Goal: Obtain resource: Download file/media

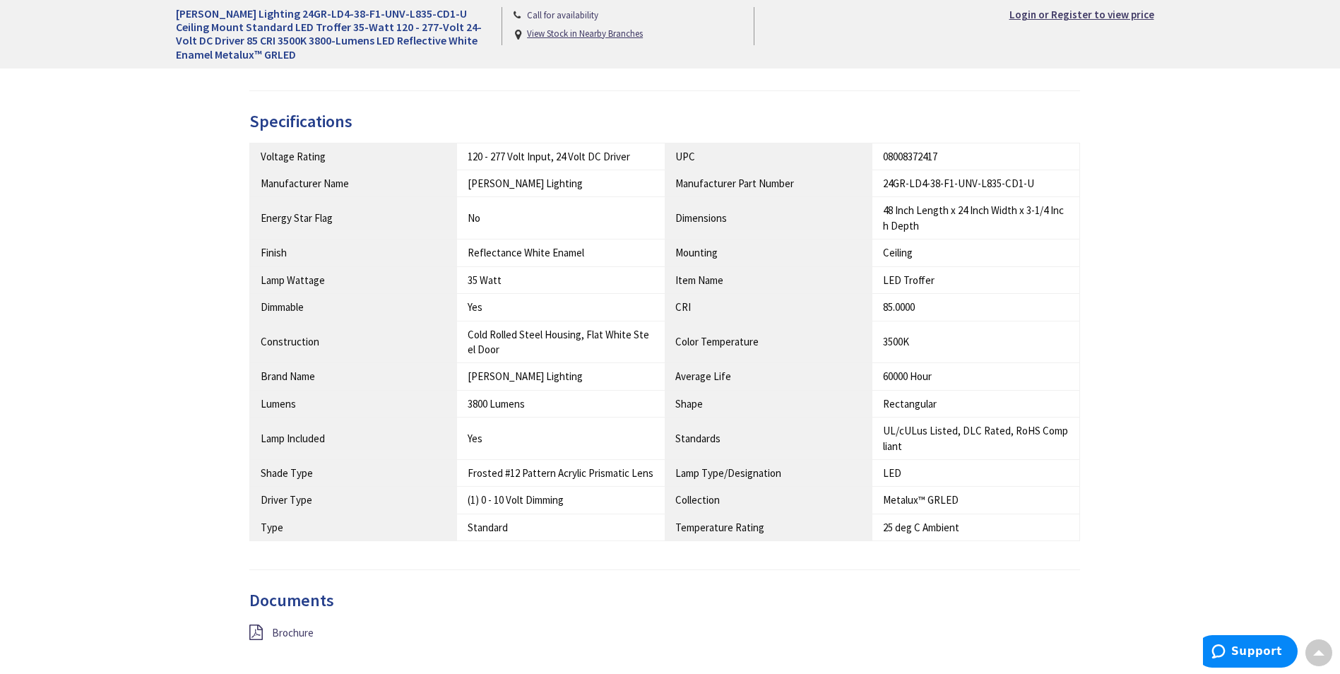
scroll to position [707, 0]
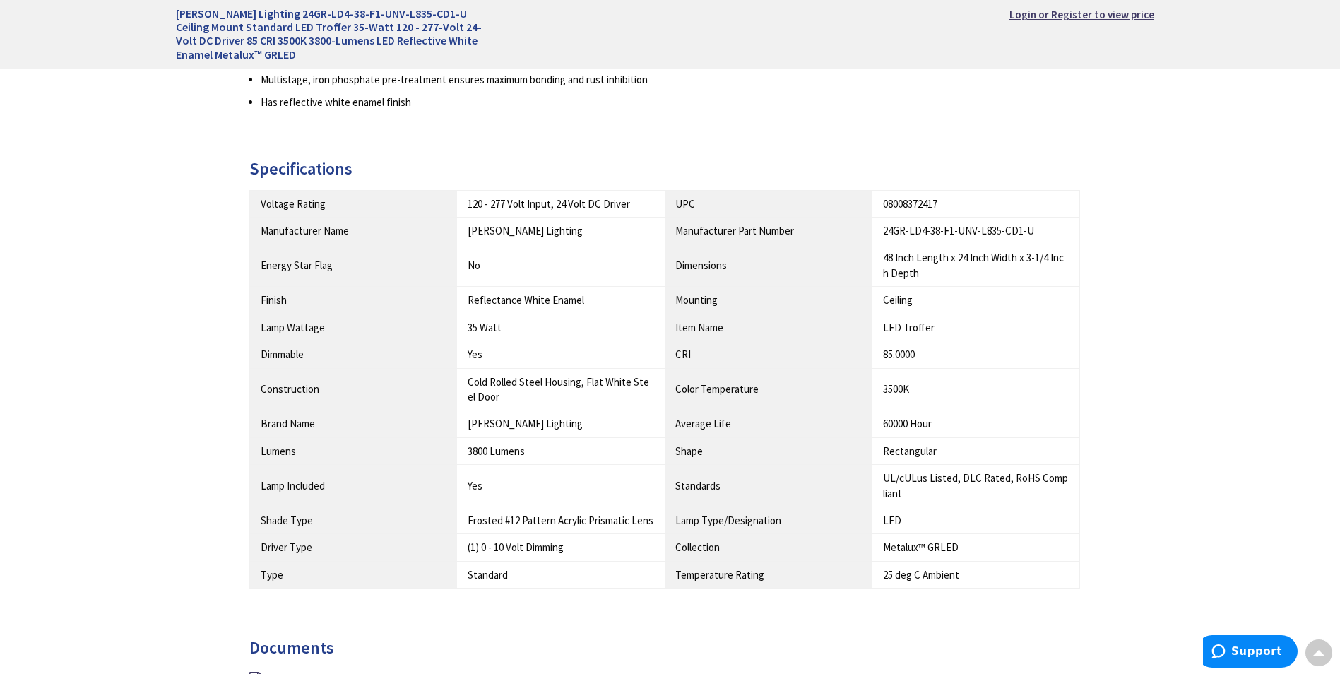
scroll to position [707, 0]
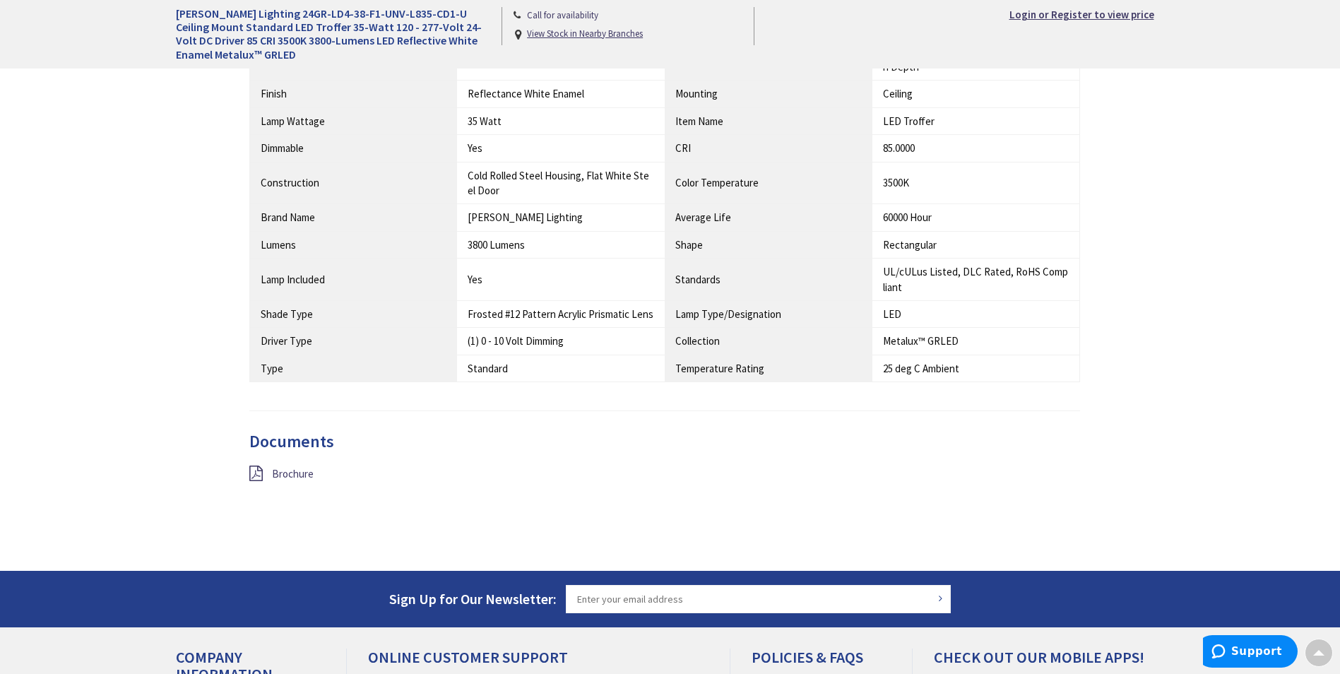
scroll to position [1060, 0]
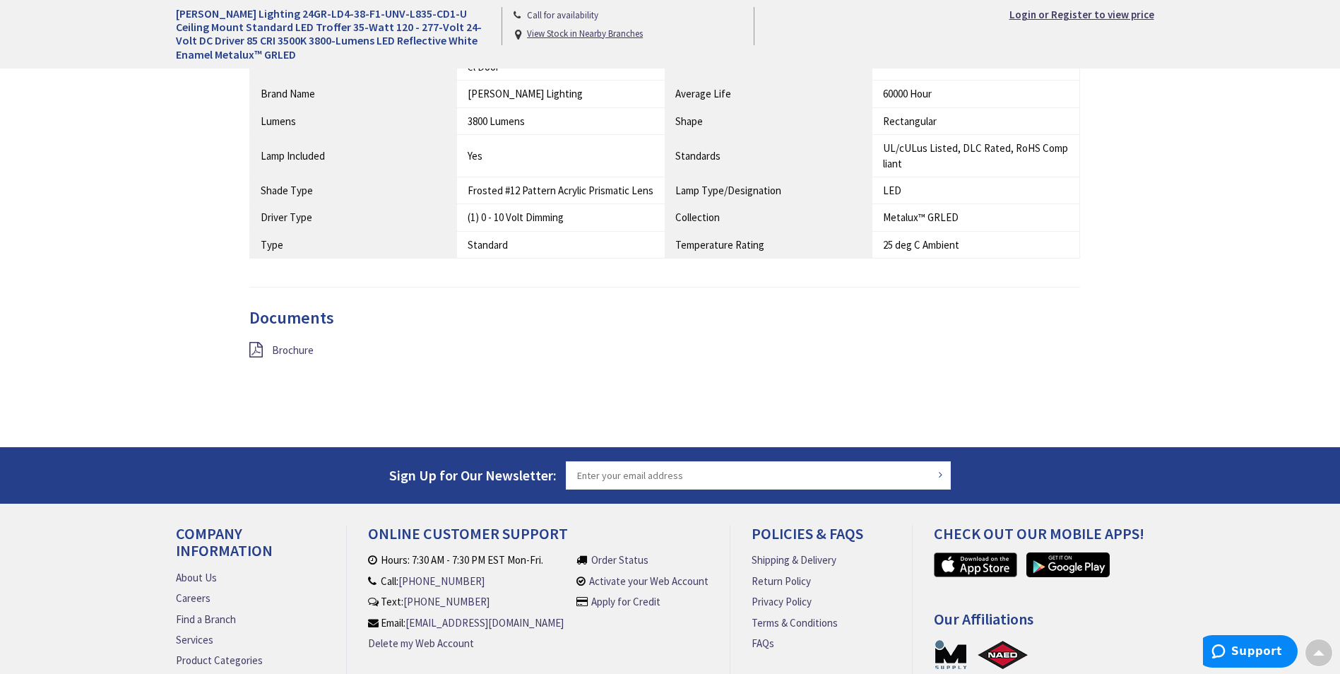
click at [268, 348] on div "Brochure" at bounding box center [381, 351] width 284 height 18
click at [249, 348] on icon at bounding box center [255, 350] width 13 height 16
